Goal: Book appointment/travel/reservation

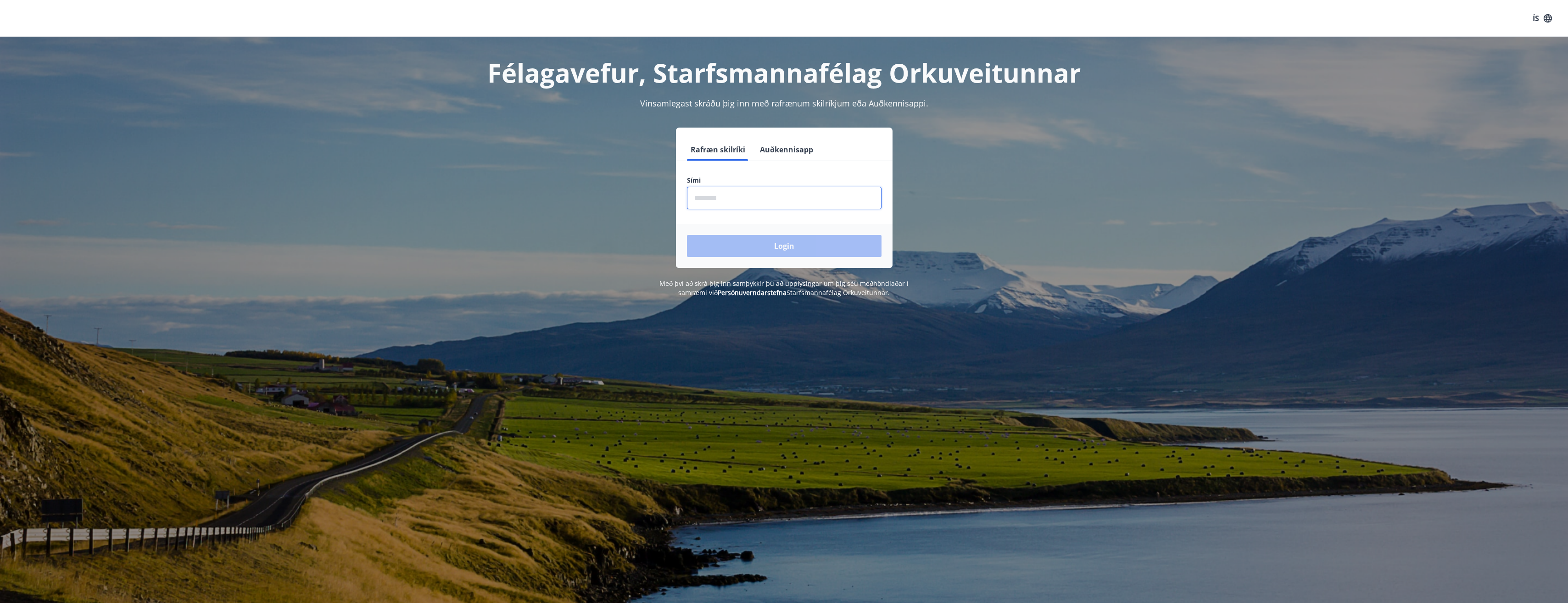
click at [724, 201] on input "phone" at bounding box center [784, 198] width 194 height 23
type input "********"
click at [687, 235] on button "Login" at bounding box center [784, 246] width 194 height 22
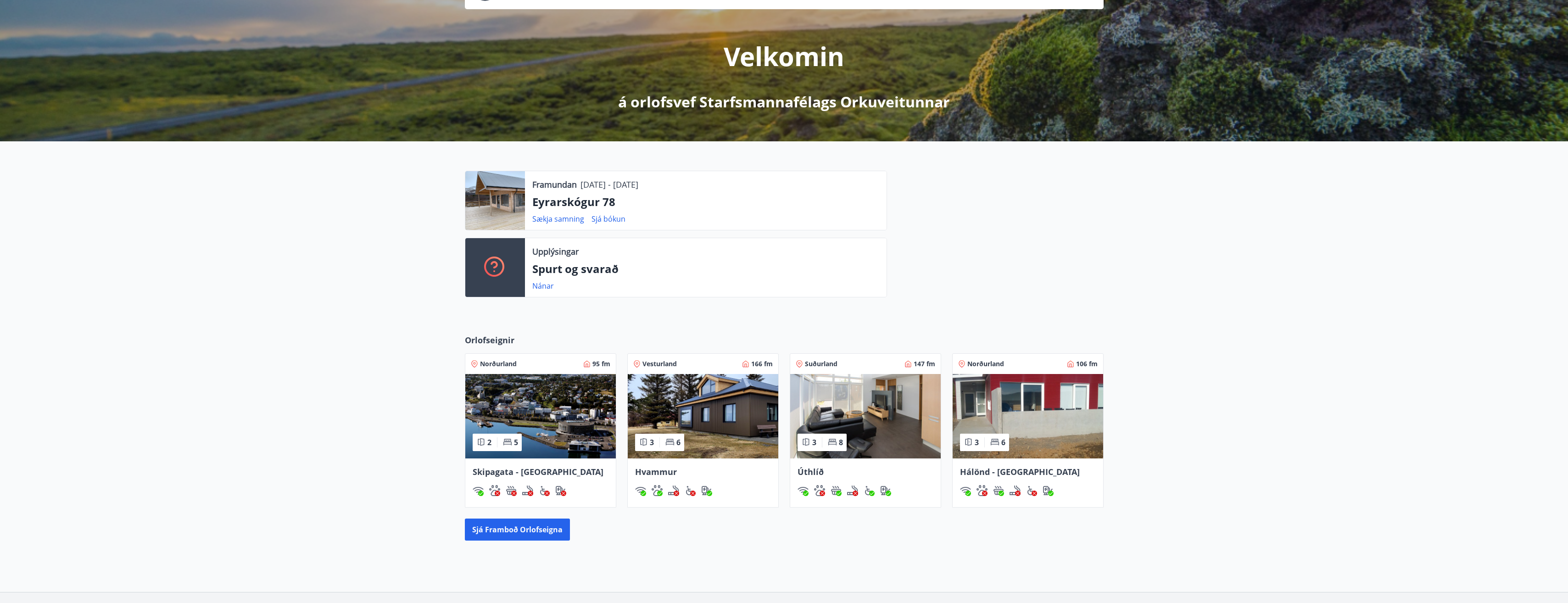
scroll to position [92, 0]
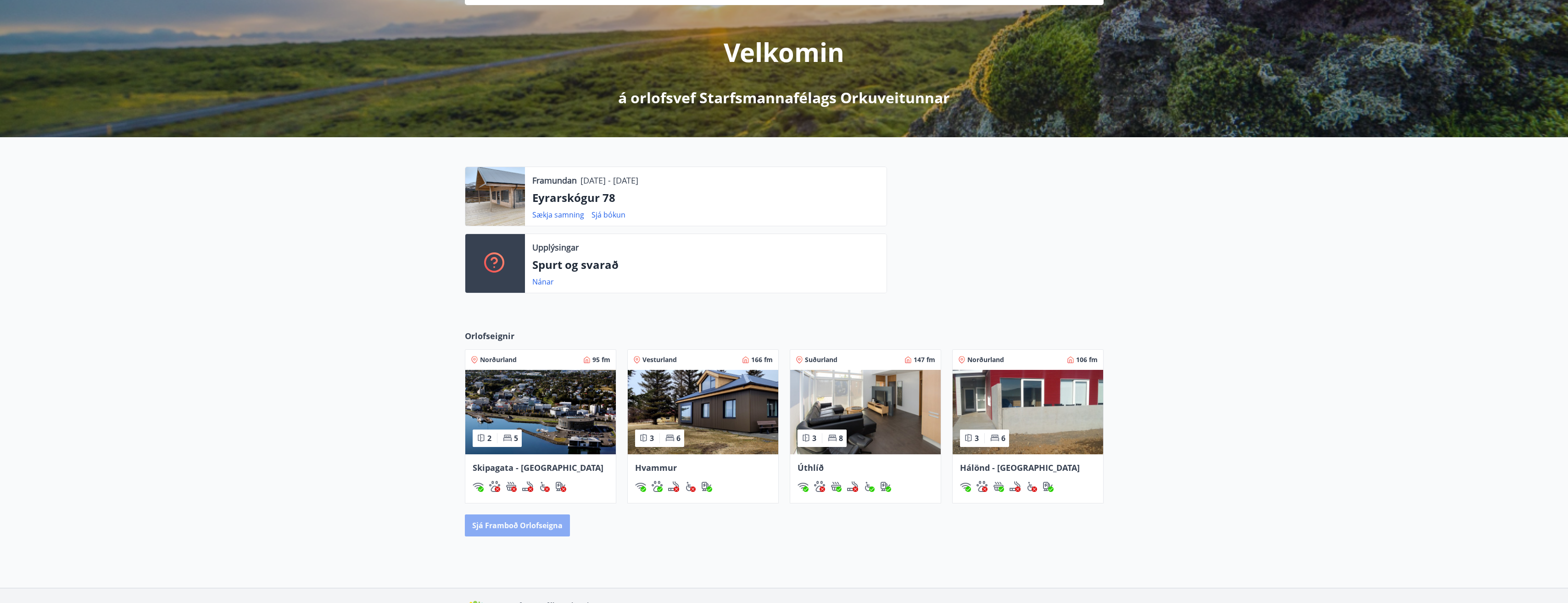
click at [549, 522] on button "Sjá framboð orlofseigna" at bounding box center [517, 525] width 105 height 22
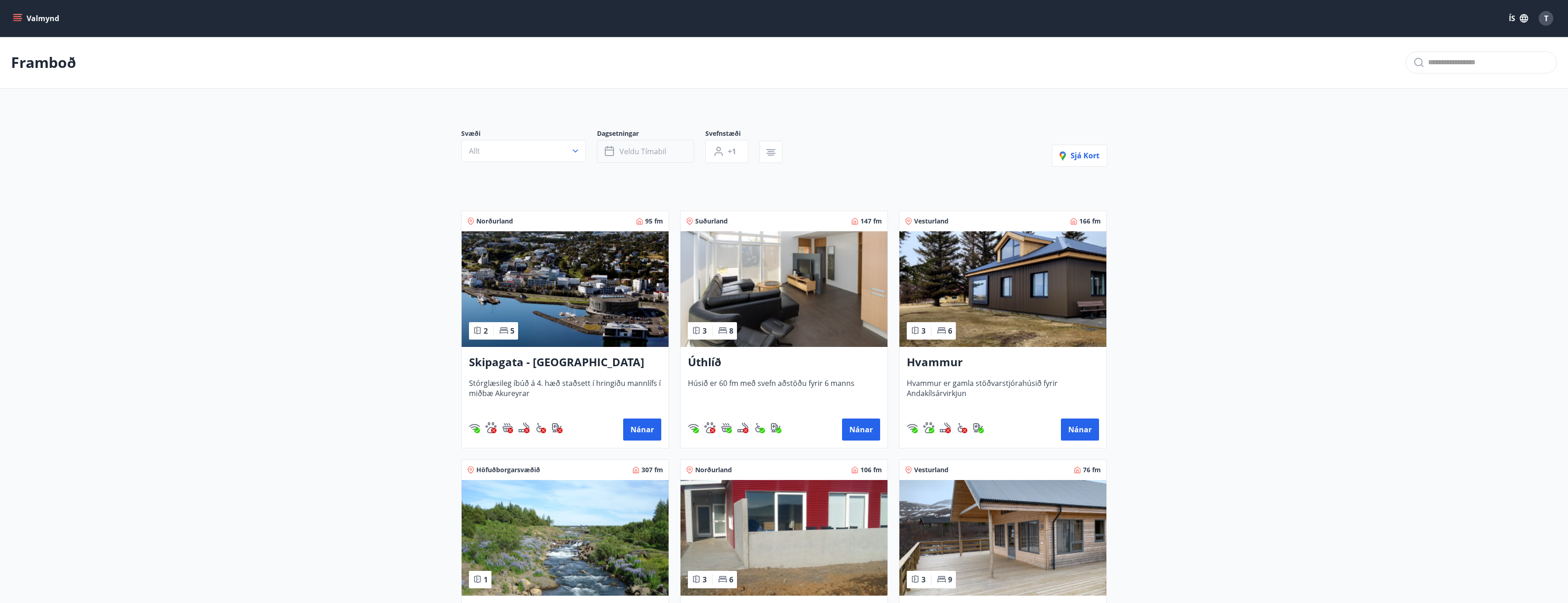
click at [647, 152] on span "Veldu tímabil" at bounding box center [642, 151] width 47 height 10
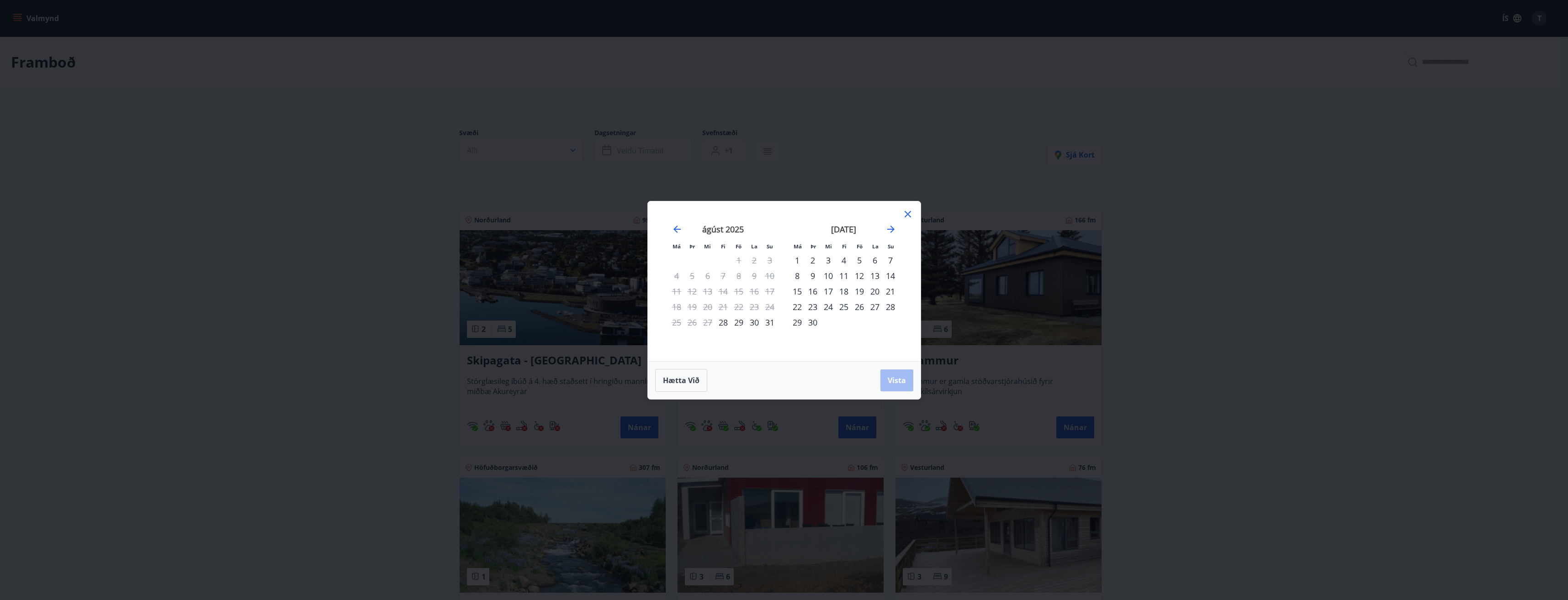
click at [721, 326] on div "28" at bounding box center [723, 323] width 16 height 16
click at [765, 324] on div "31" at bounding box center [770, 323] width 16 height 16
click at [895, 385] on button "Vista" at bounding box center [897, 380] width 33 height 22
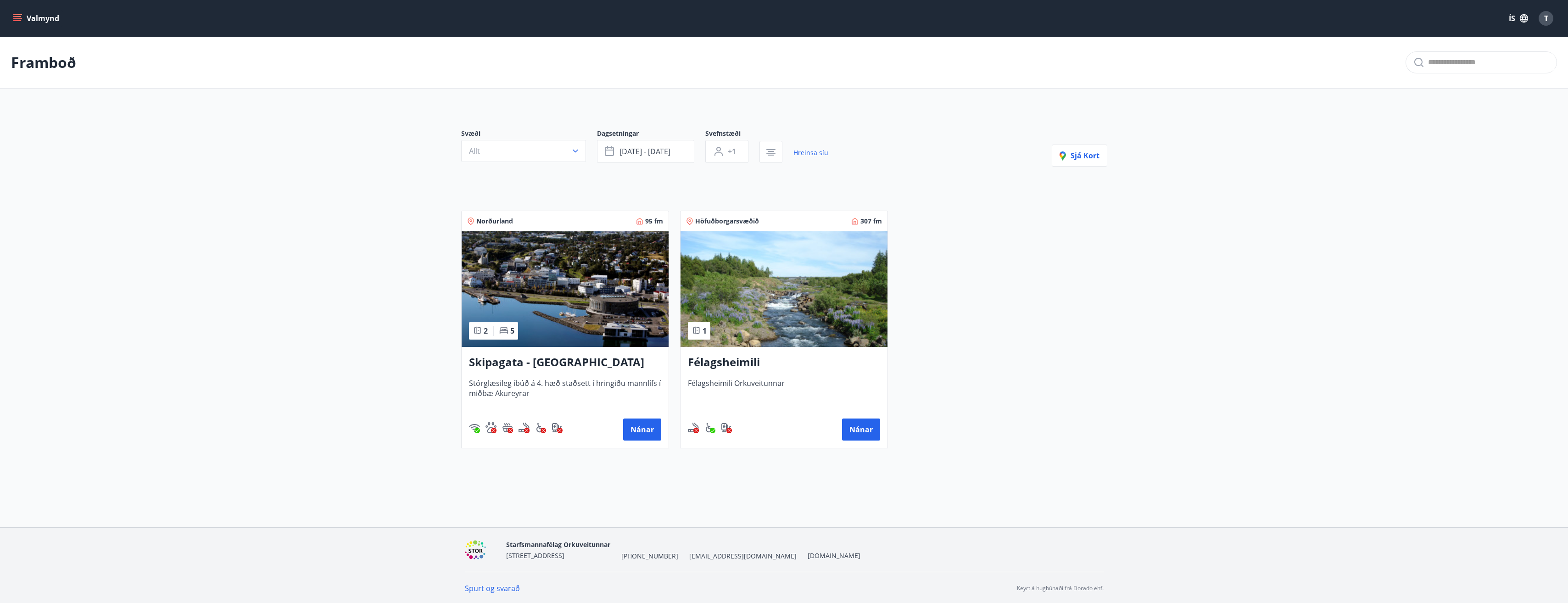
click at [648, 367] on h3 "Skipagata - Akureyri" at bounding box center [565, 362] width 192 height 17
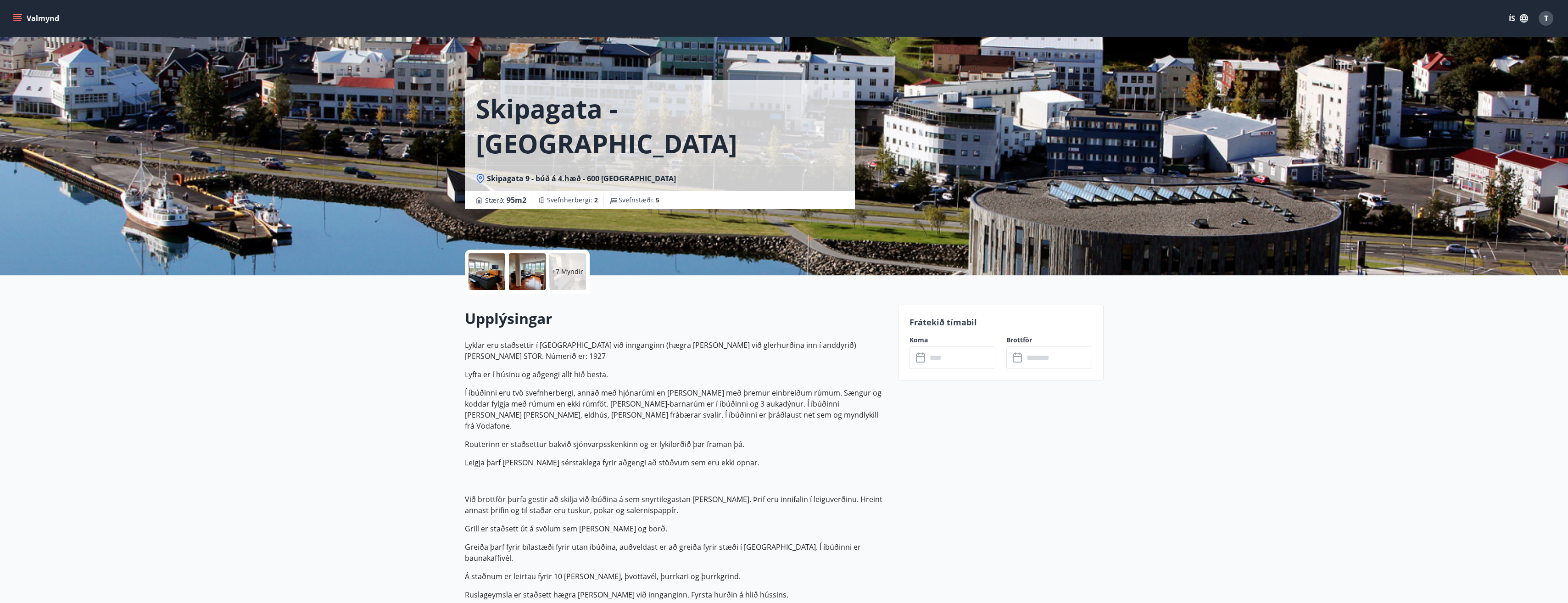
click at [512, 277] on div at bounding box center [527, 272] width 37 height 37
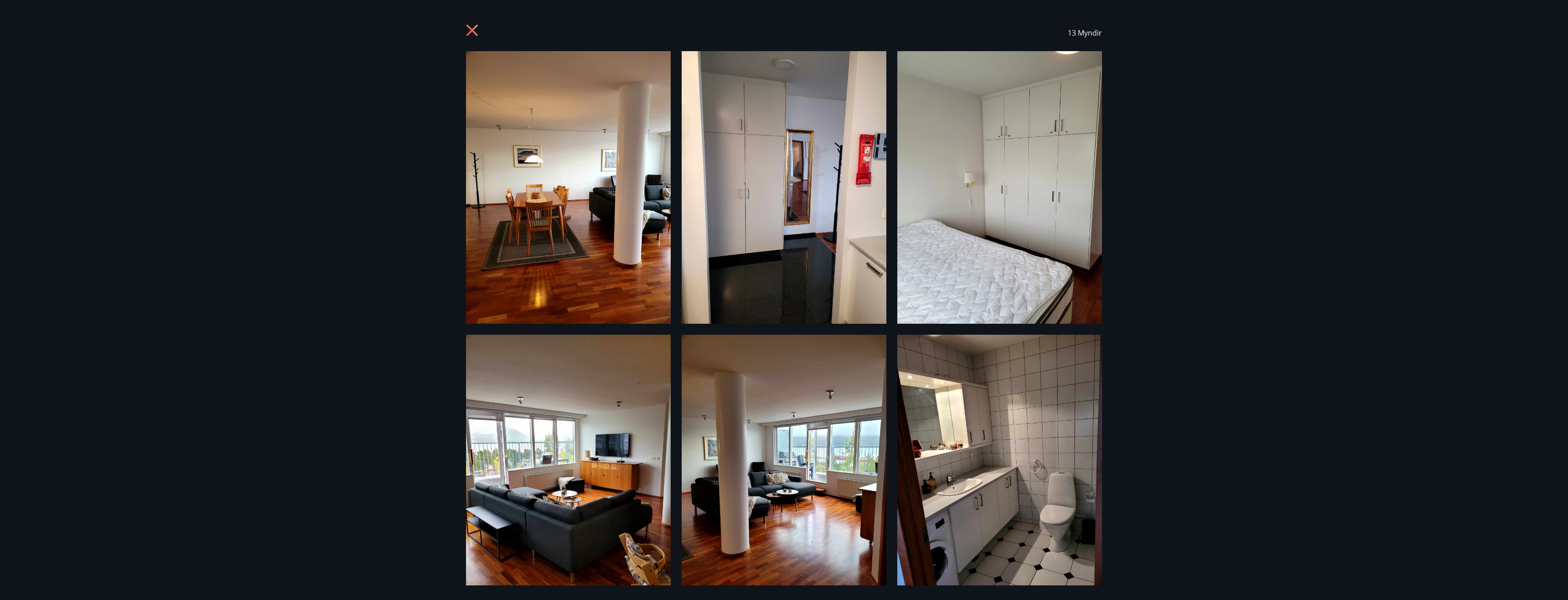
click at [430, 306] on div "13 Myndir" at bounding box center [784, 300] width 1568 height 600
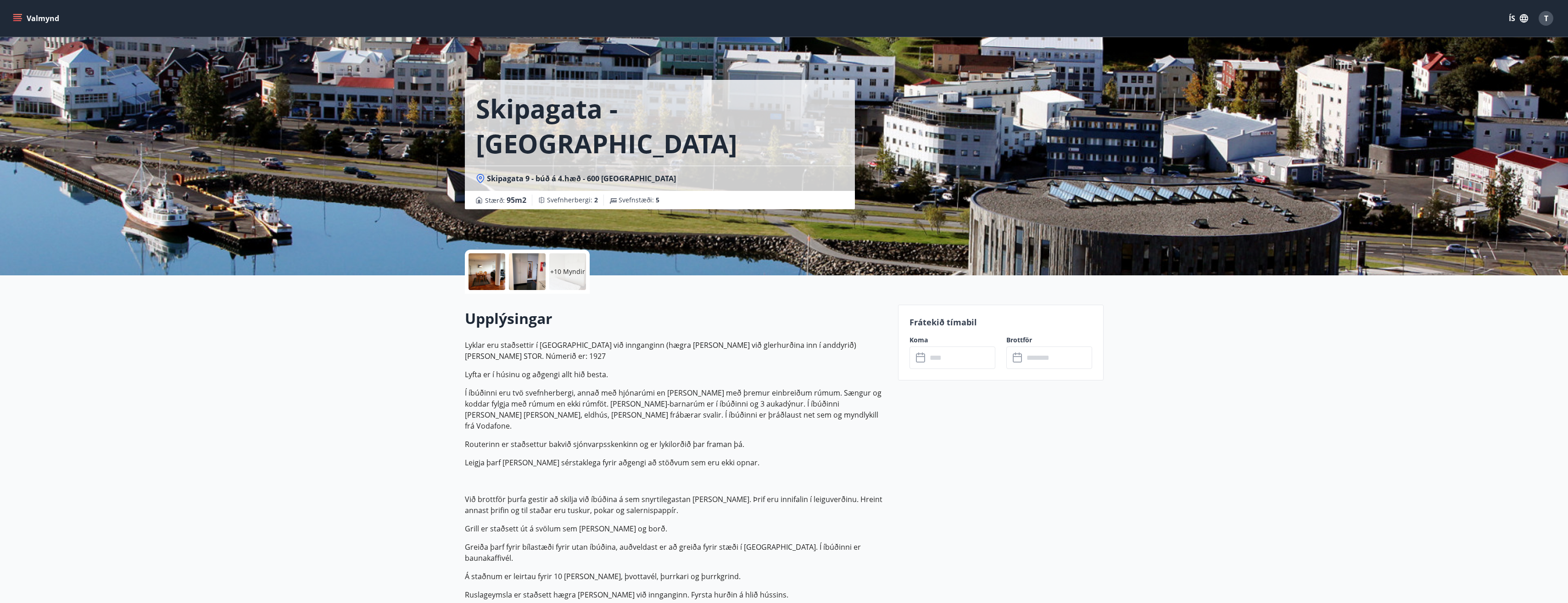
click at [469, 268] on div at bounding box center [487, 272] width 37 height 37
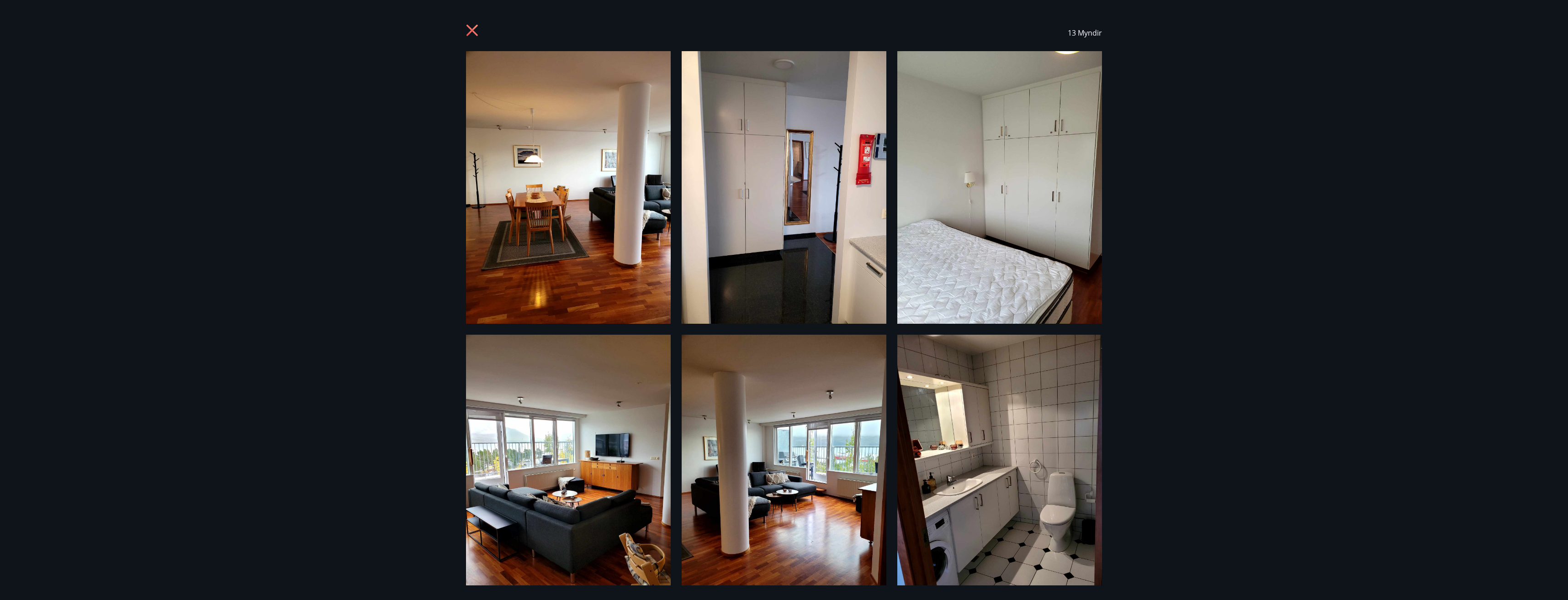
click at [408, 329] on div "13 Myndir" at bounding box center [784, 300] width 1568 height 600
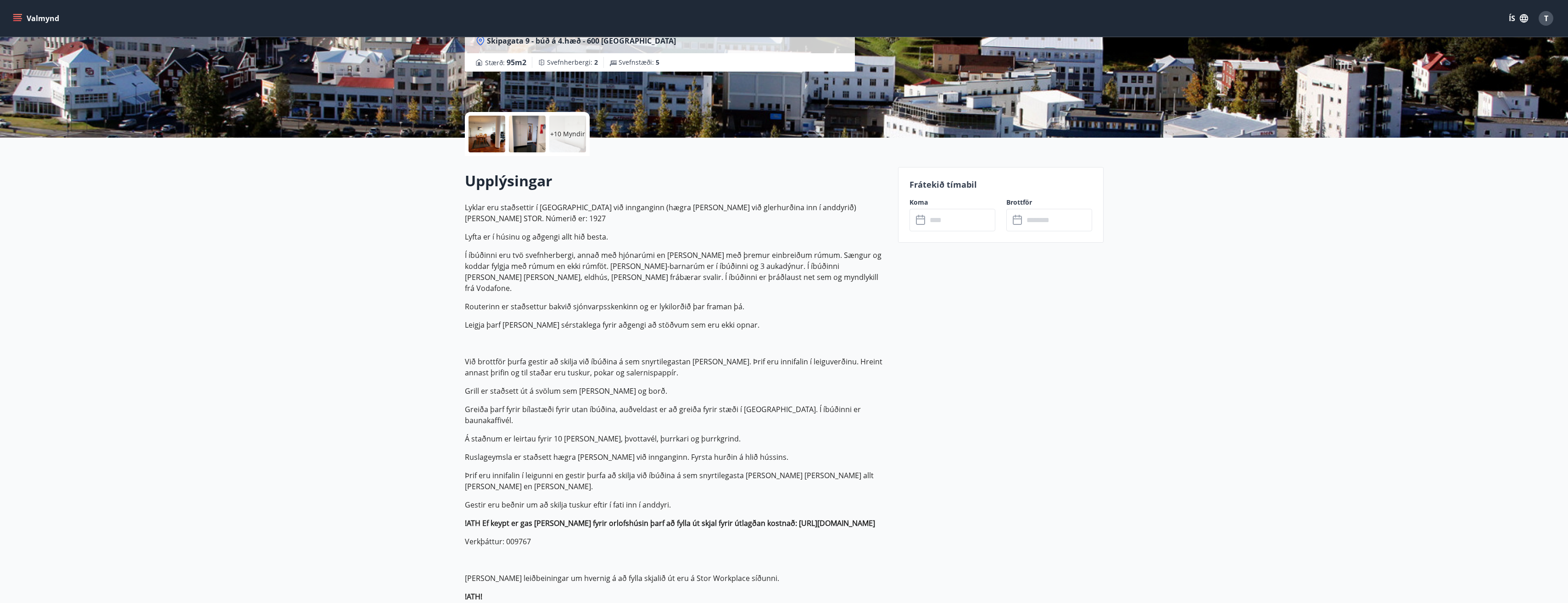
scroll to position [183, 0]
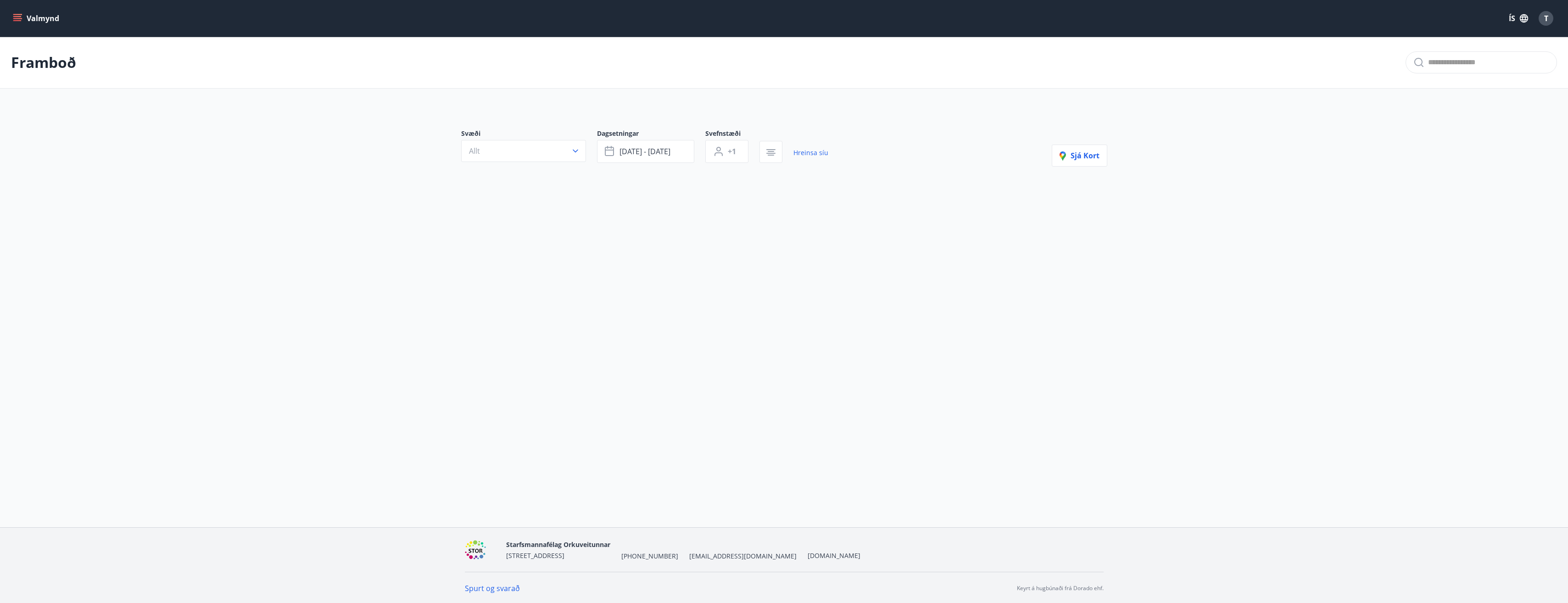
click at [536, 139] on span "Svæði" at bounding box center [529, 135] width 136 height 11
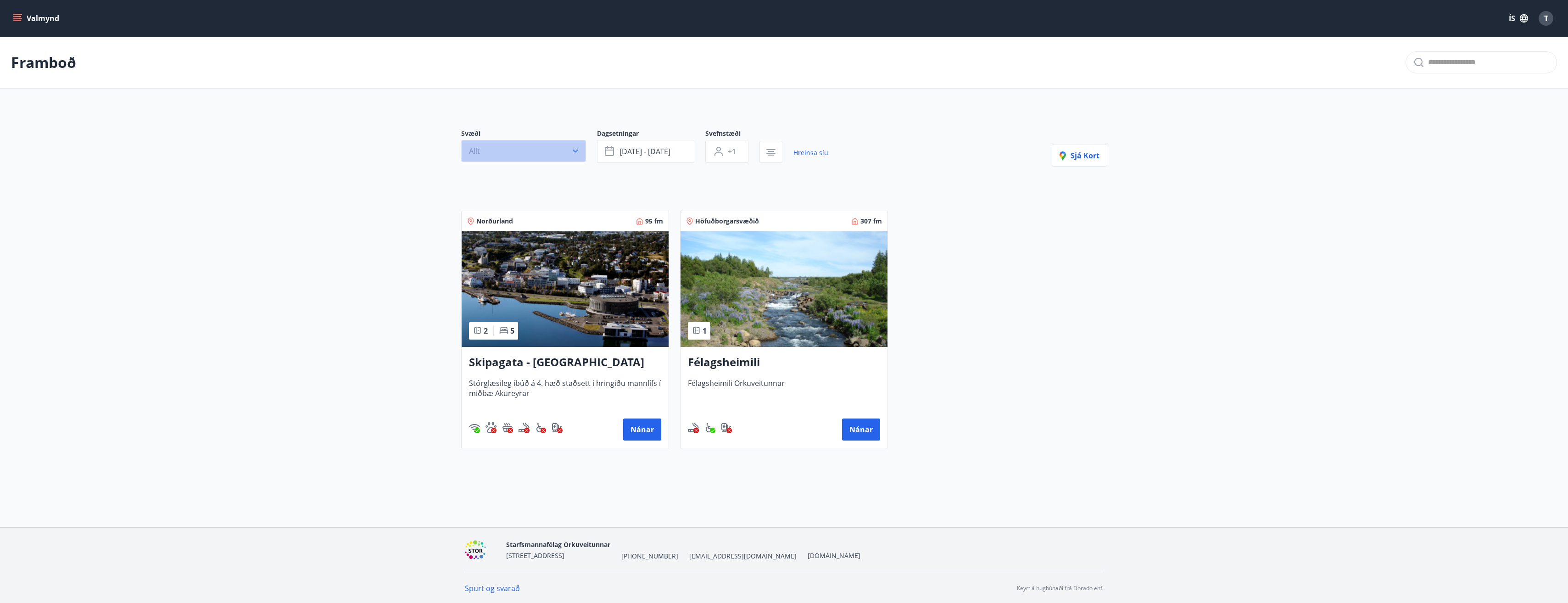
click at [553, 144] on button "Allt" at bounding box center [523, 151] width 125 height 22
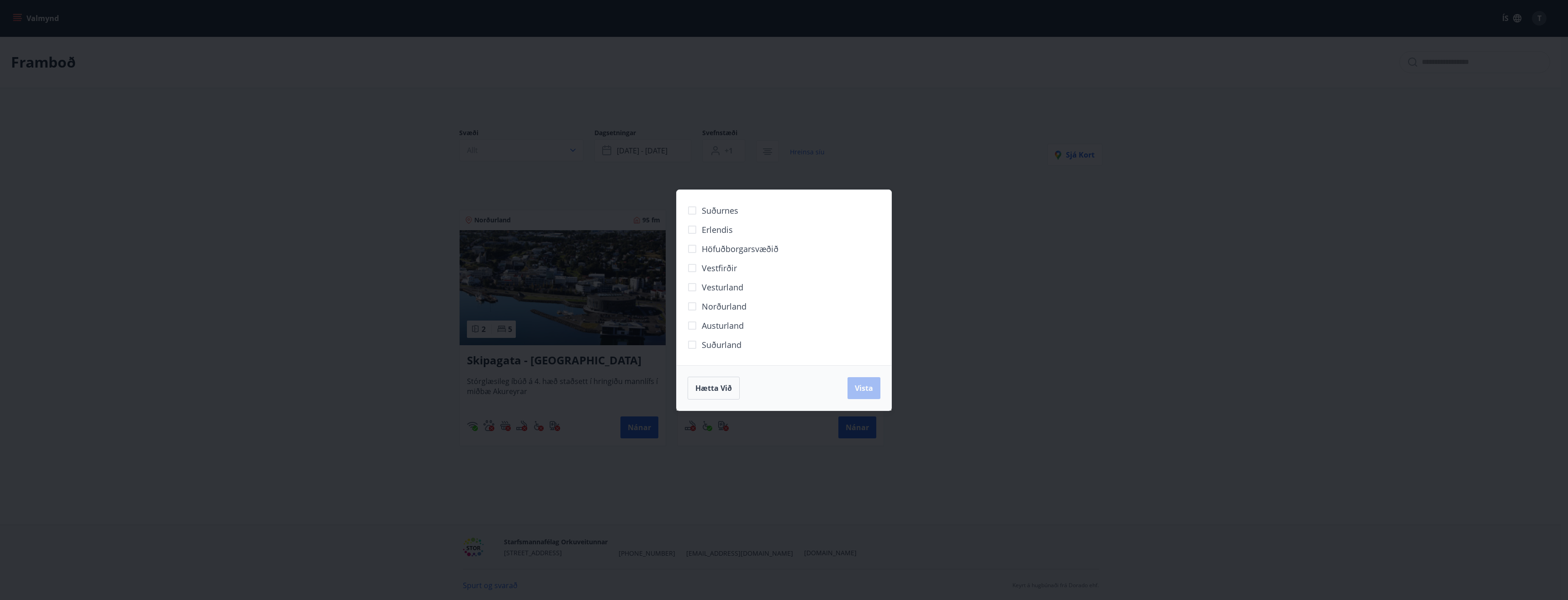
click at [454, 124] on div "Suðurnes Erlendis Höfuðborgarsvæðið Vestfirðir Vesturland Norðurland Austurland…" at bounding box center [784, 300] width 1568 height 600
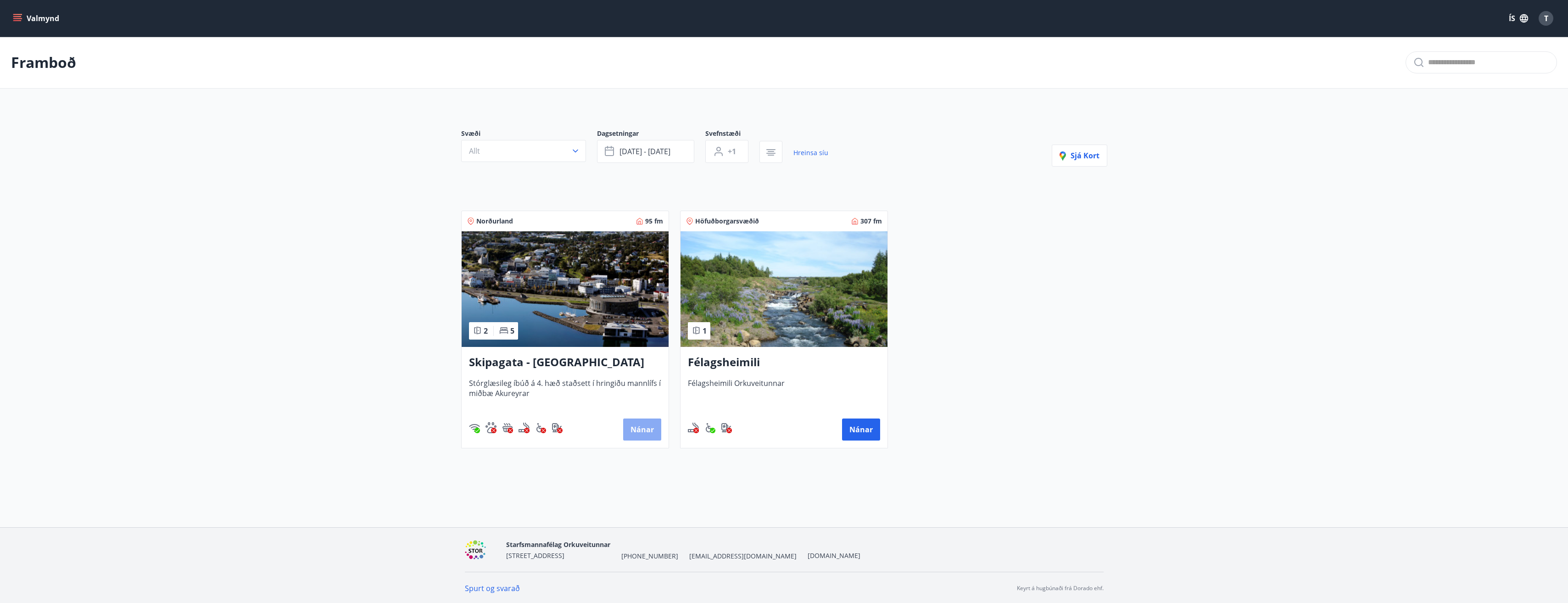
click at [642, 425] on button "Nánar" at bounding box center [642, 430] width 38 height 22
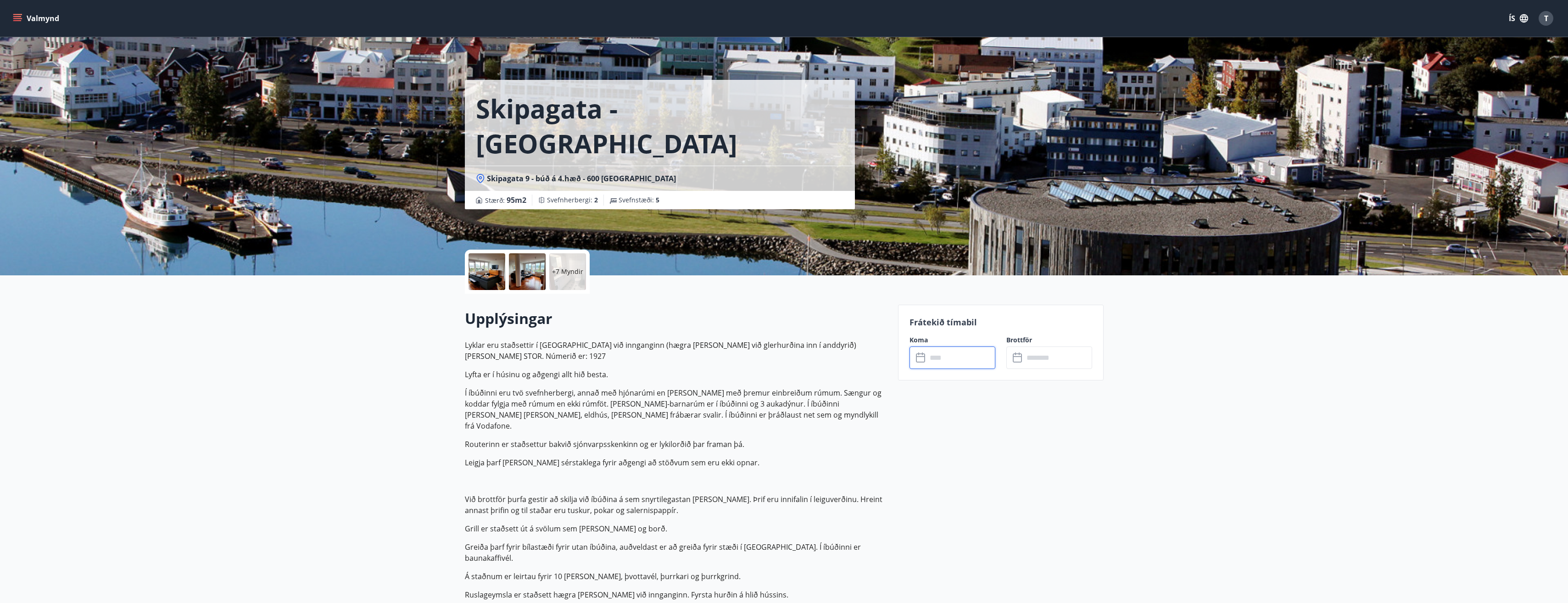
click at [938, 355] on input "text" at bounding box center [961, 358] width 68 height 23
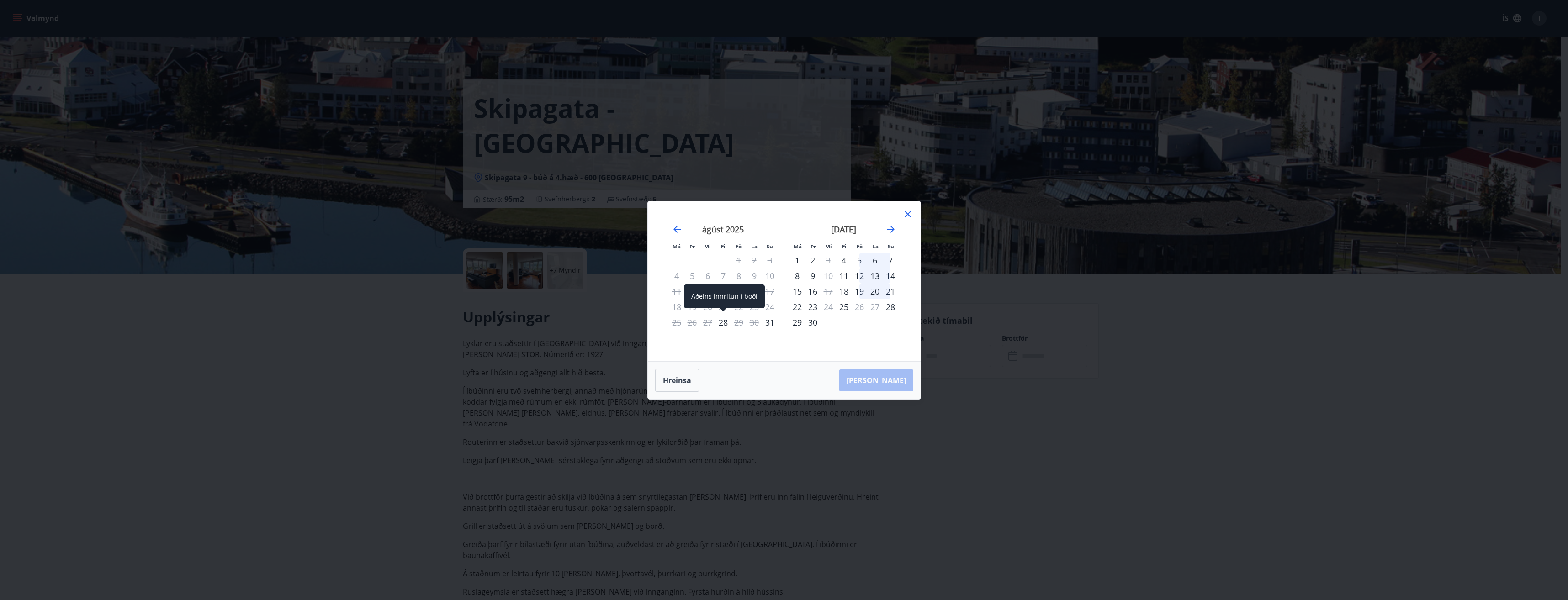
click at [727, 323] on div "28" at bounding box center [723, 323] width 16 height 16
click at [769, 322] on div "31" at bounding box center [770, 323] width 16 height 16
click at [755, 321] on div "30" at bounding box center [754, 323] width 16 height 16
click at [911, 209] on icon at bounding box center [908, 214] width 11 height 11
